Goal: Information Seeking & Learning: Learn about a topic

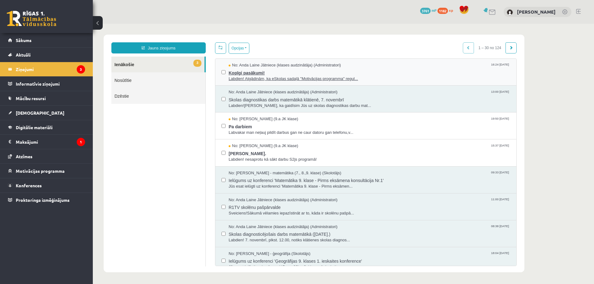
click at [318, 78] on span "Labdien! Atgādinām, ka eSkolas sadaļā "Motivācijas programma" regul..." at bounding box center [370, 79] width 282 height 6
click at [276, 132] on span "Labvakar man neļauj pildīt darbus gan ne caur datoru gan telefonu,v..." at bounding box center [370, 133] width 282 height 6
click at [277, 153] on span "Jana Anna Kārkliņa." at bounding box center [370, 153] width 282 height 8
click at [34, 140] on legend "Maksājumi 1" at bounding box center [50, 142] width 69 height 14
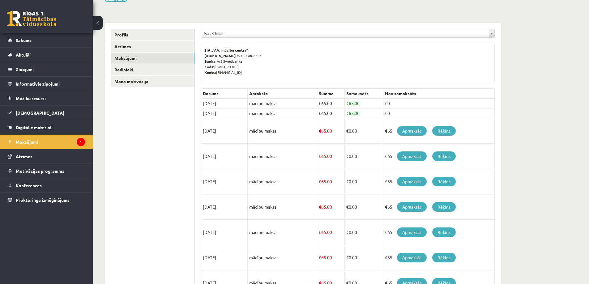
scroll to position [62, 0]
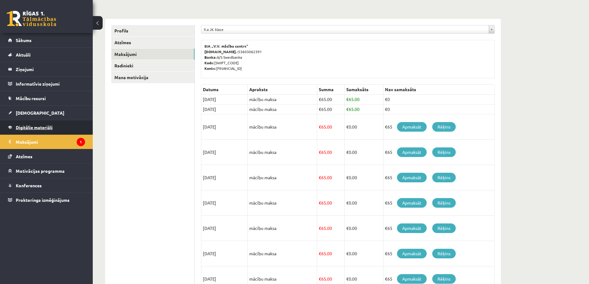
click at [41, 129] on span "Digitālie materiāli" at bounding box center [34, 128] width 37 height 6
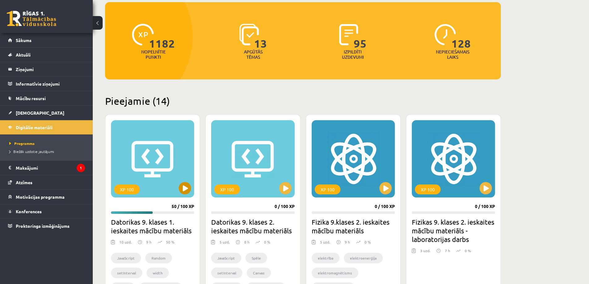
scroll to position [124, 0]
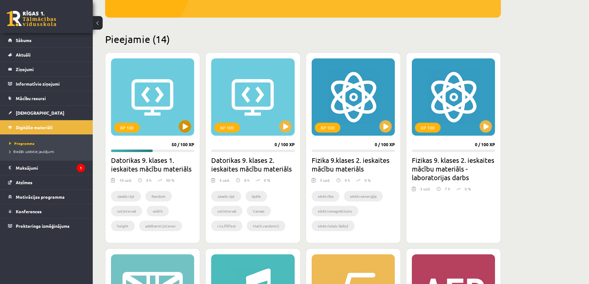
click at [183, 135] on div "XP 100" at bounding box center [152, 96] width 83 height 77
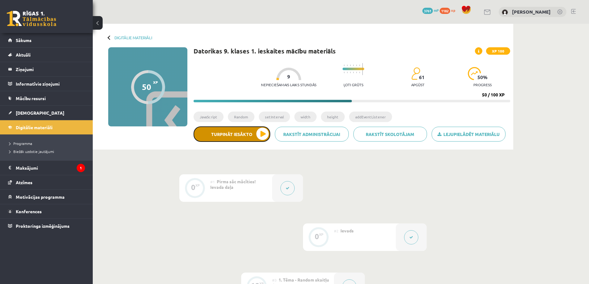
click at [236, 139] on button "Turpināt iesākto" at bounding box center [232, 134] width 77 height 15
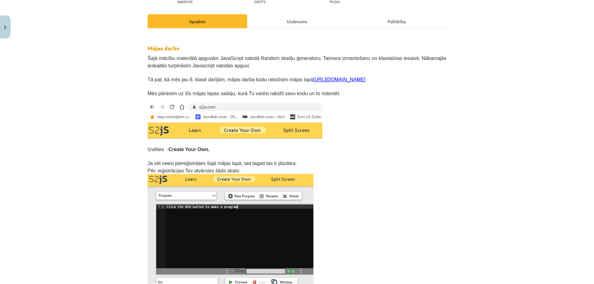
scroll to position [62, 0]
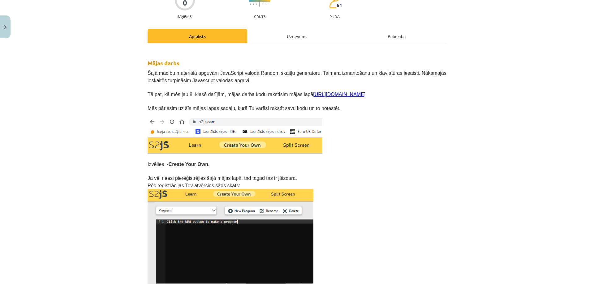
click at [317, 95] on link "[URL][DOMAIN_NAME]" at bounding box center [339, 94] width 52 height 5
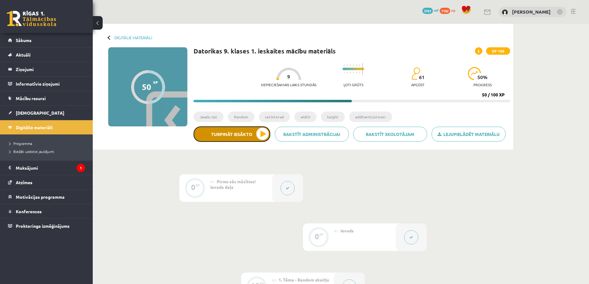
click at [243, 127] on button "Turpināt iesākto" at bounding box center [232, 134] width 77 height 15
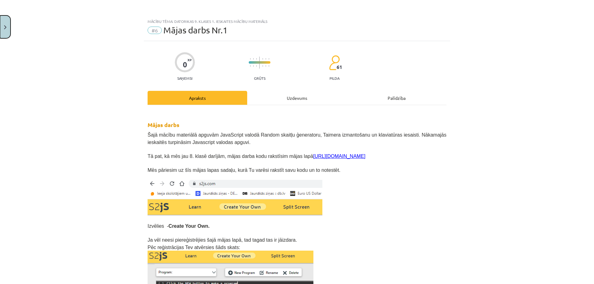
click at [7, 26] on button "Close" at bounding box center [5, 26] width 11 height 23
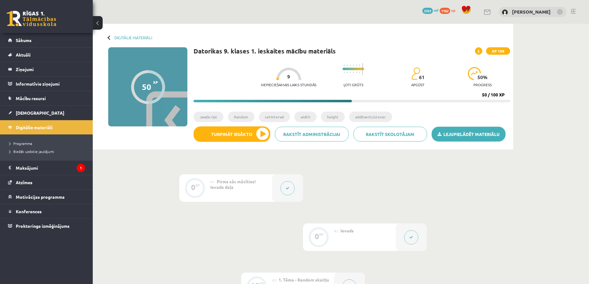
click at [473, 136] on link "Lejupielādēt materiālu" at bounding box center [469, 134] width 74 height 15
